Goal: Transaction & Acquisition: Subscribe to service/newsletter

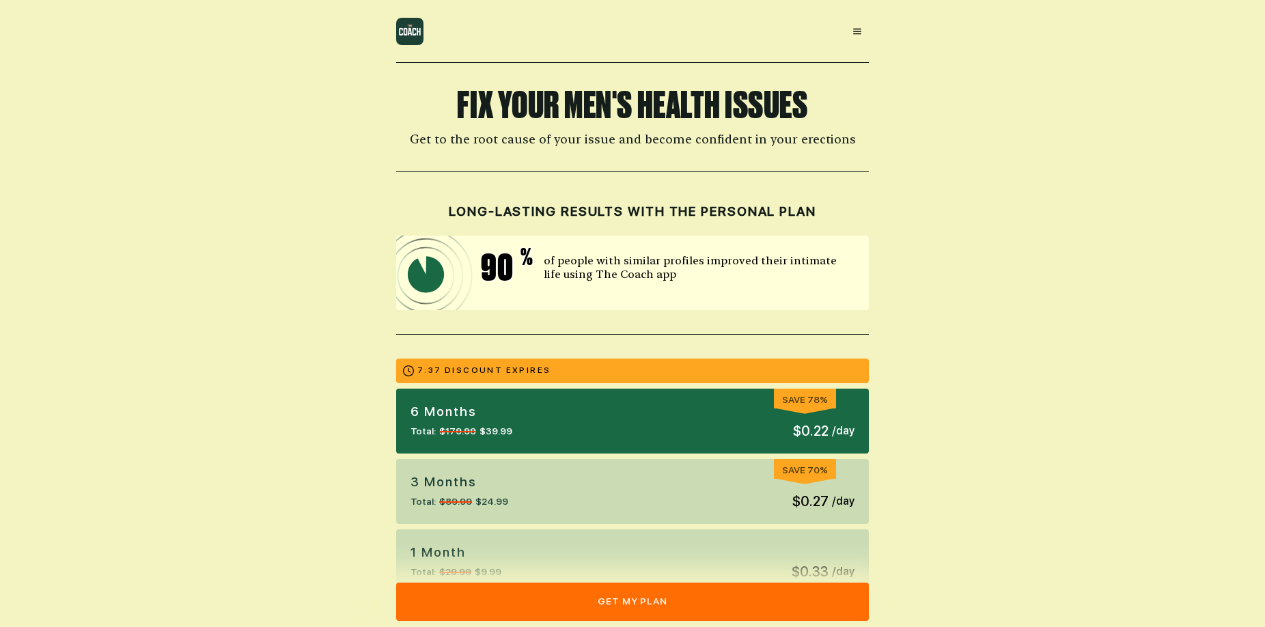
click at [854, 29] on icon at bounding box center [857, 32] width 8 height 6
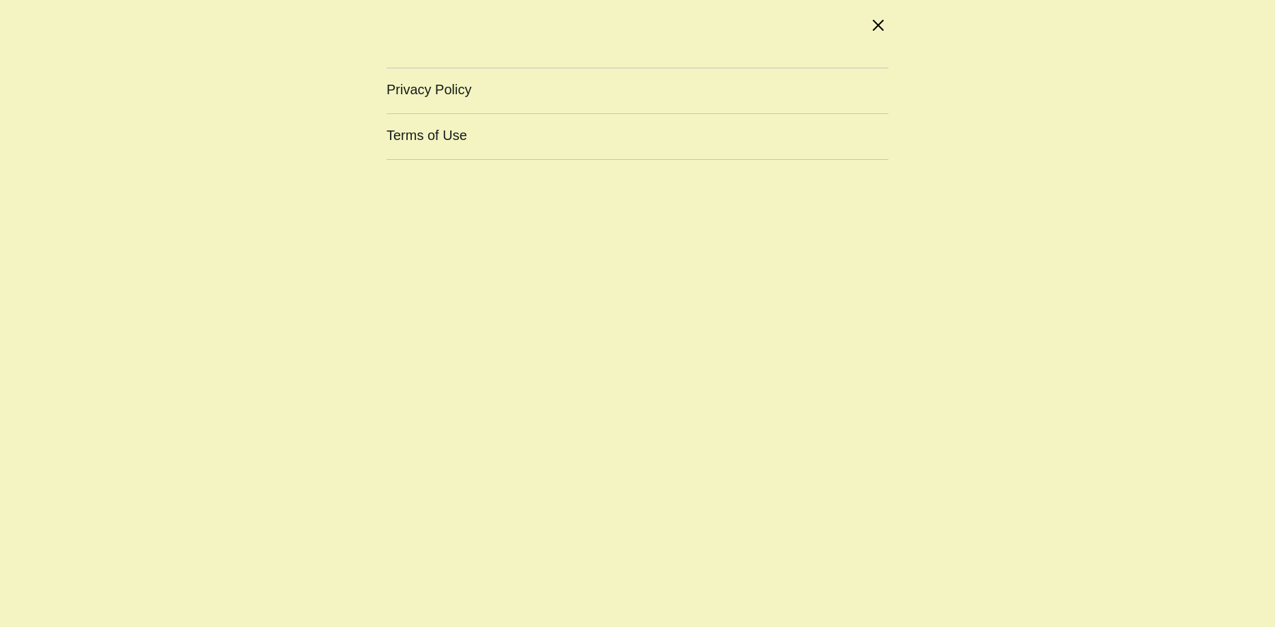
click at [885, 24] on div at bounding box center [879, 25] width 18 height 18
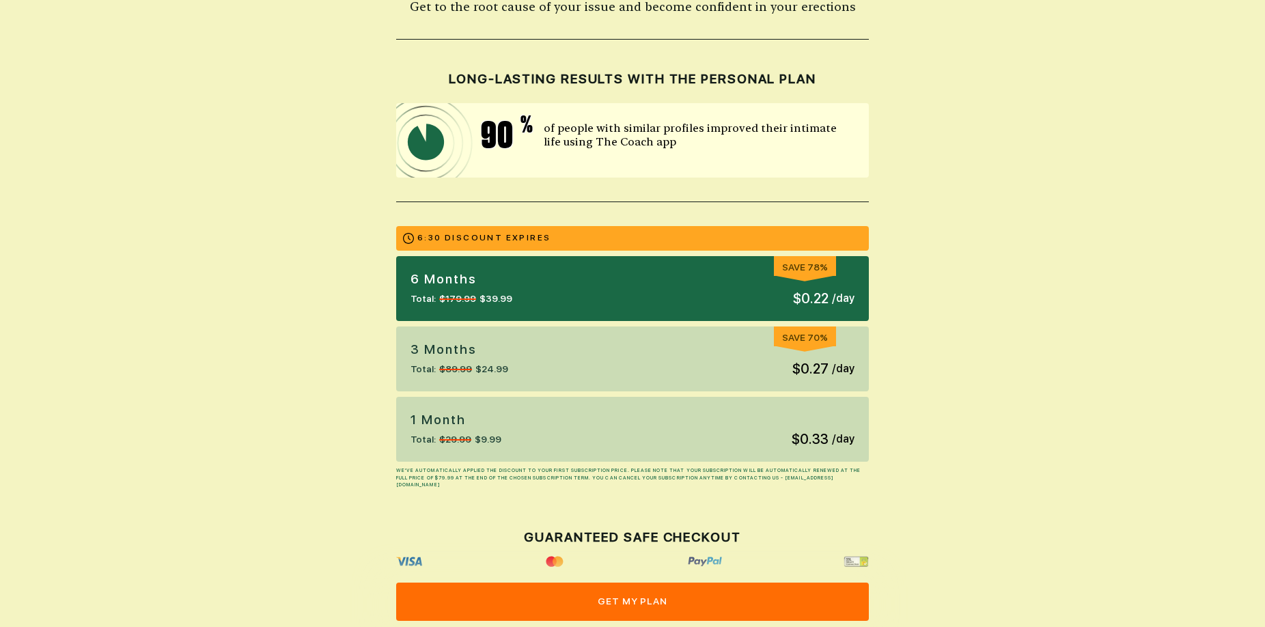
scroll to position [137, 0]
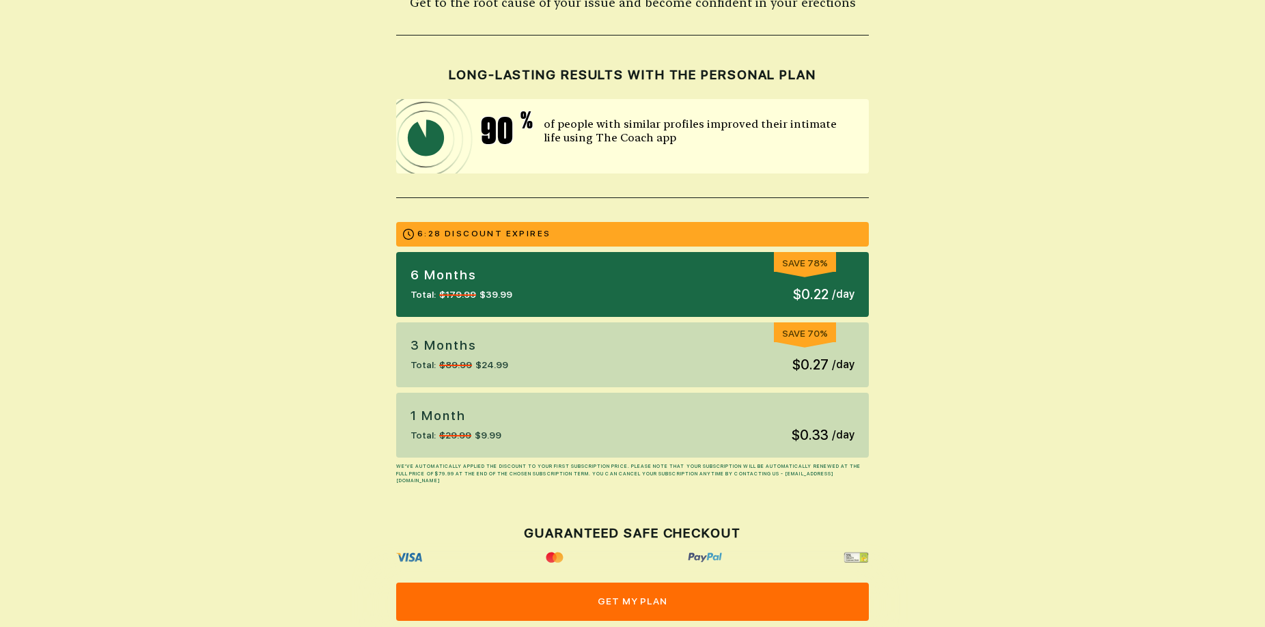
click at [579, 287] on div "6 months Total: $179.99 $39.99 Save 78% $0.22 / day" at bounding box center [632, 284] width 473 height 65
click at [579, 288] on div "6 months Total: $179.99 $39.99 Save 78% $0.22 / day" at bounding box center [632, 284] width 473 height 65
click at [581, 288] on div "6 months Total: $179.99 $39.99 Save 78% $0.22 / day" at bounding box center [632, 284] width 473 height 65
drag, startPoint x: 581, startPoint y: 288, endPoint x: 678, endPoint y: 277, distance: 97.5
click at [678, 277] on div "6 months Total: $179.99 $39.99 Save 78% $0.22 / day" at bounding box center [632, 284] width 473 height 65
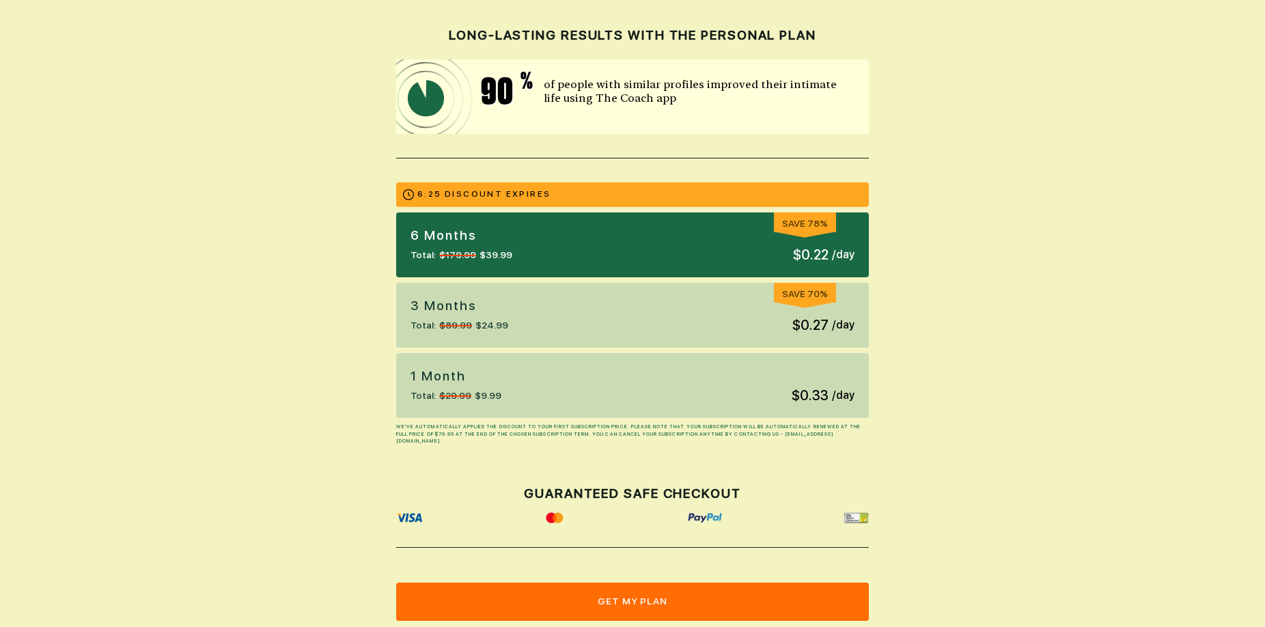
scroll to position [205, 0]
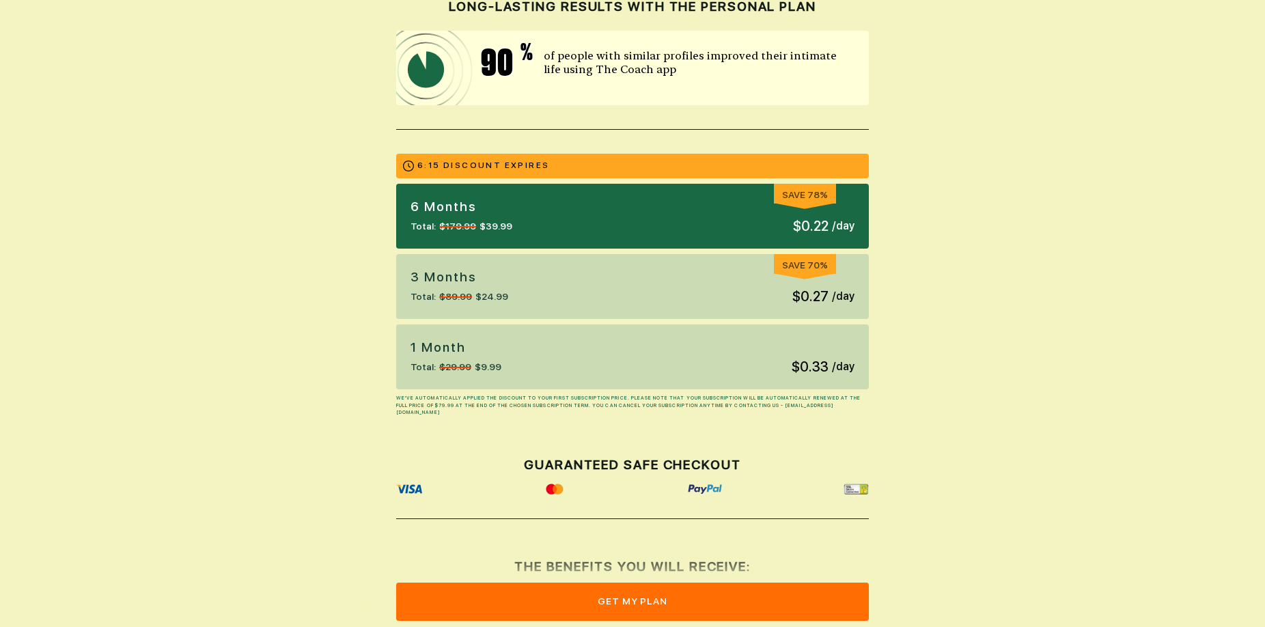
click at [706, 488] on img at bounding box center [705, 489] width 35 height 11
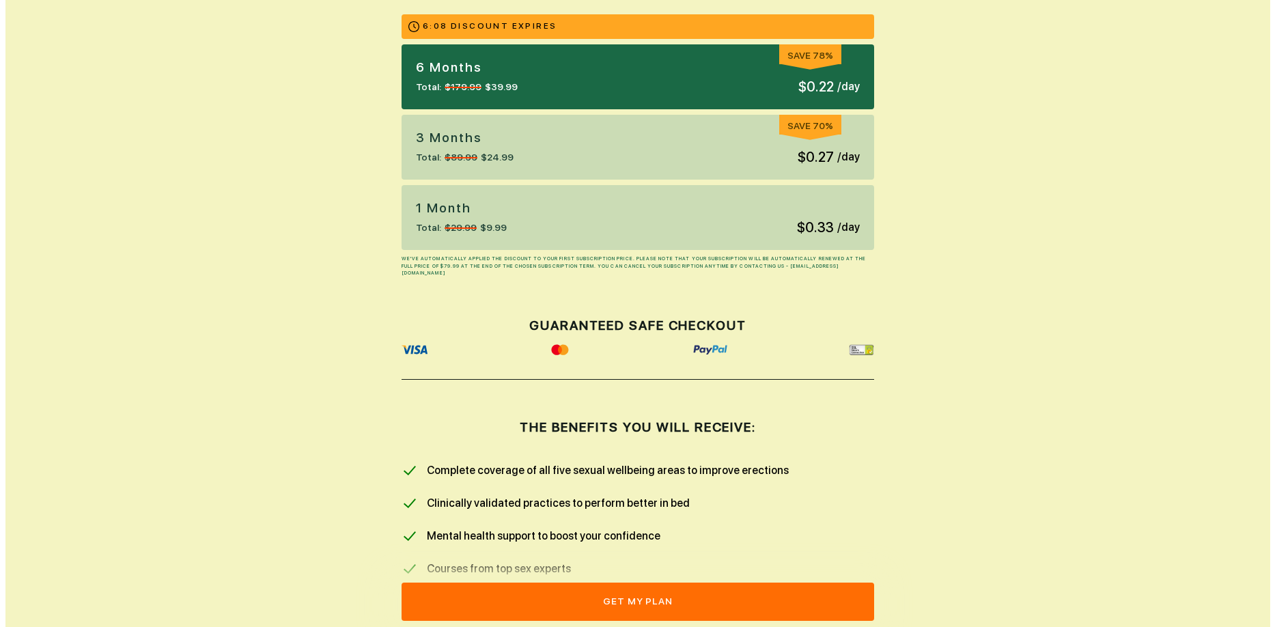
scroll to position [0, 0]
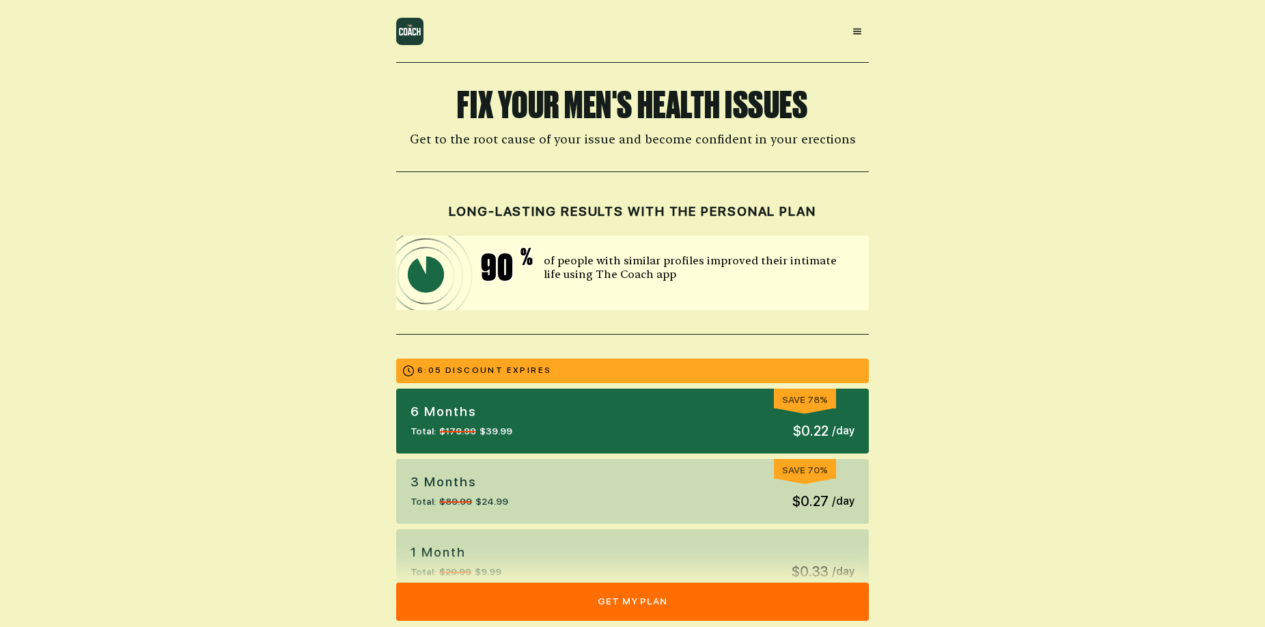
click at [637, 600] on button "get my plan" at bounding box center [632, 602] width 473 height 38
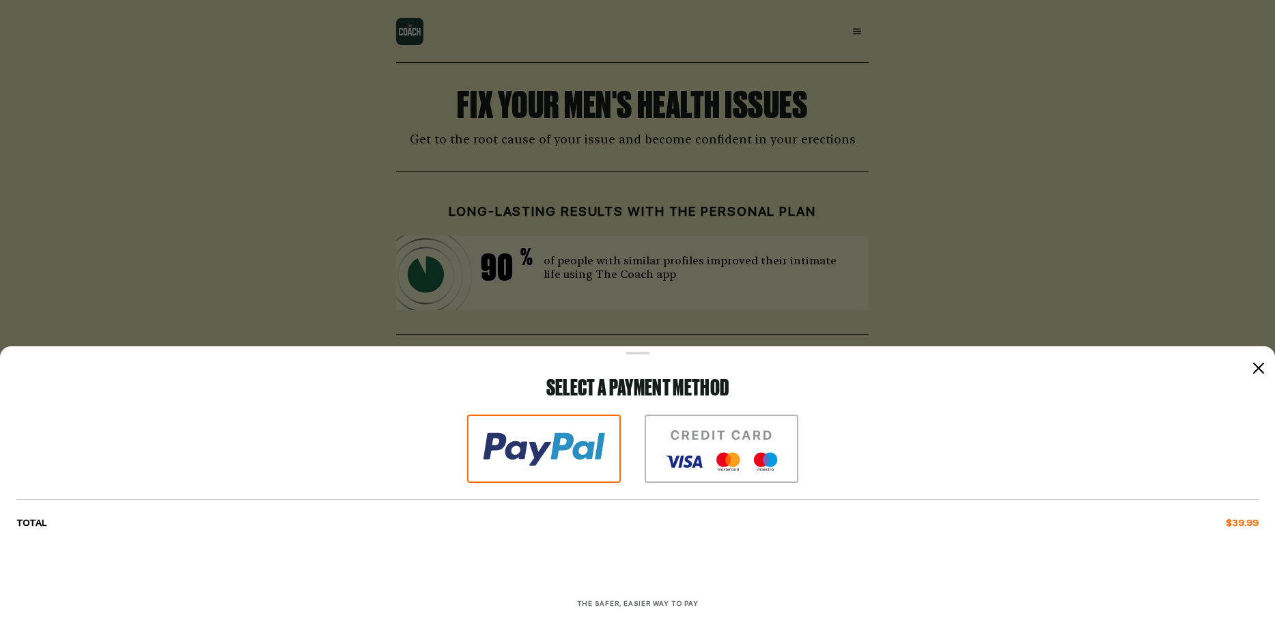
click at [523, 455] on img at bounding box center [544, 449] width 154 height 68
